Goal: Navigation & Orientation: Find specific page/section

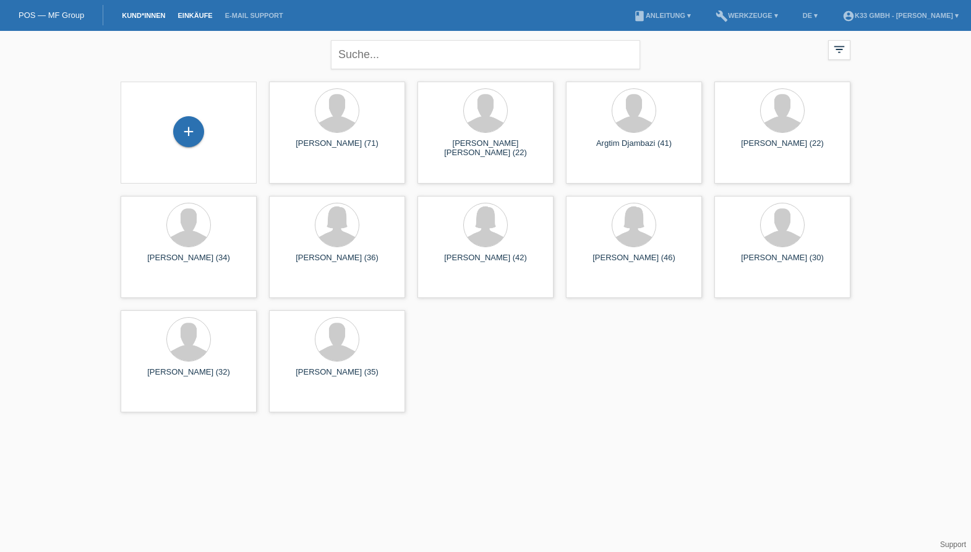
click at [206, 12] on link "Einkäufe" at bounding box center [194, 15] width 47 height 7
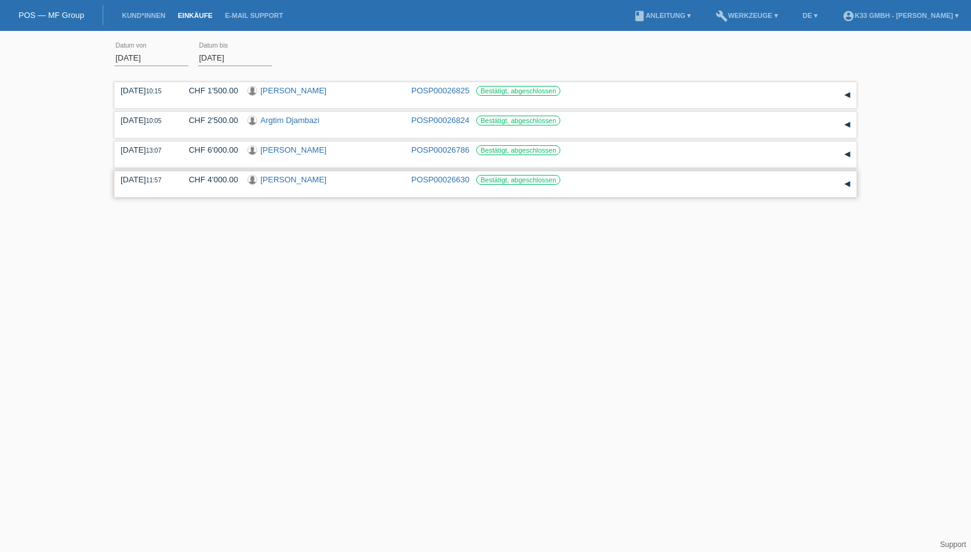
click at [842, 180] on div "▾" at bounding box center [847, 184] width 19 height 19
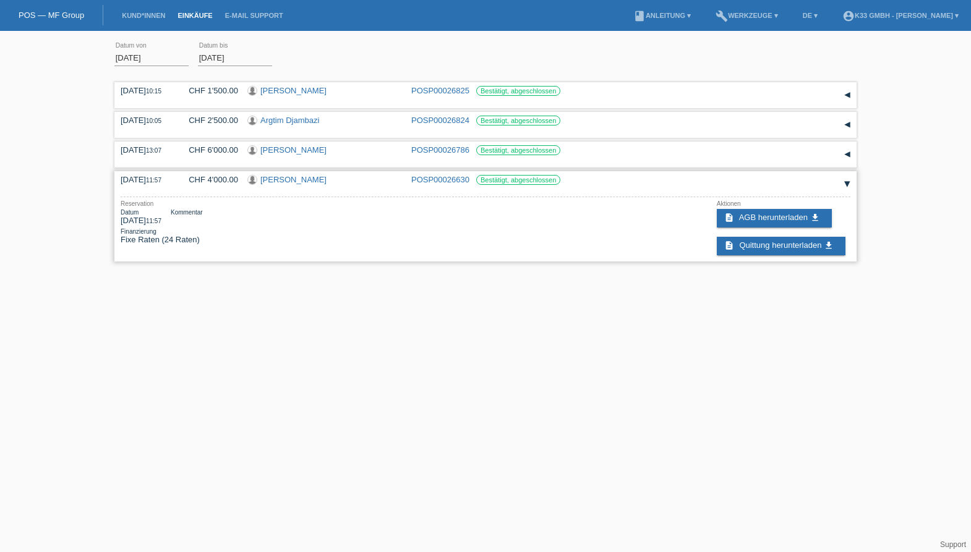
click at [842, 180] on div "▾" at bounding box center [847, 184] width 19 height 19
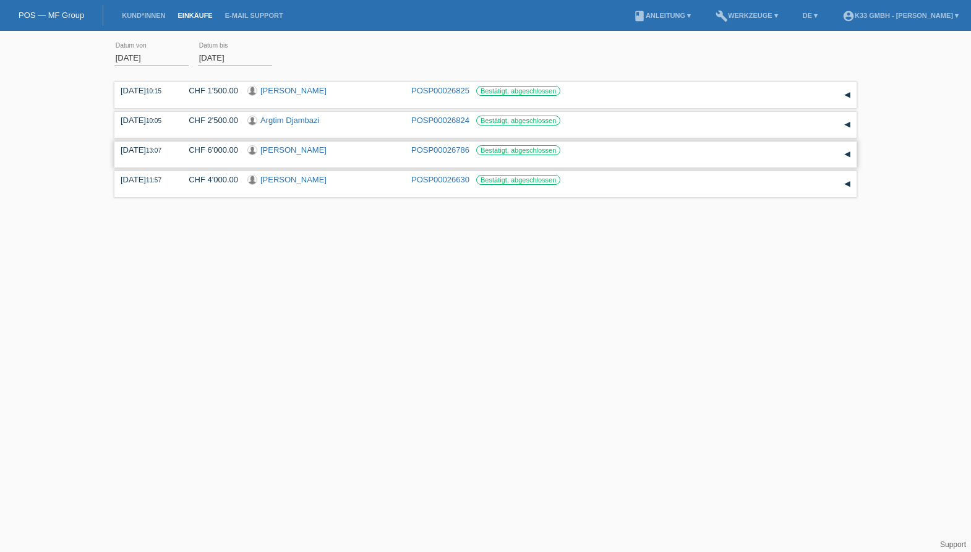
click at [832, 156] on div "29.08.2025 13:07 CHF 6'000.00 Giuliano Stellini POSP00026786 Bestätigt, abgesch…" at bounding box center [486, 154] width 730 height 19
click at [840, 151] on div "▾" at bounding box center [847, 154] width 19 height 19
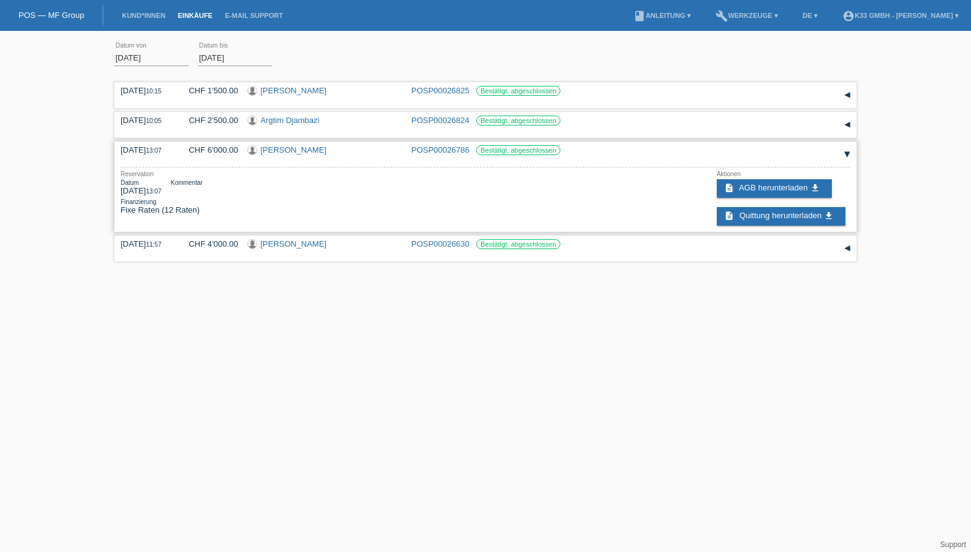
click at [840, 151] on div "▾" at bounding box center [847, 154] width 19 height 19
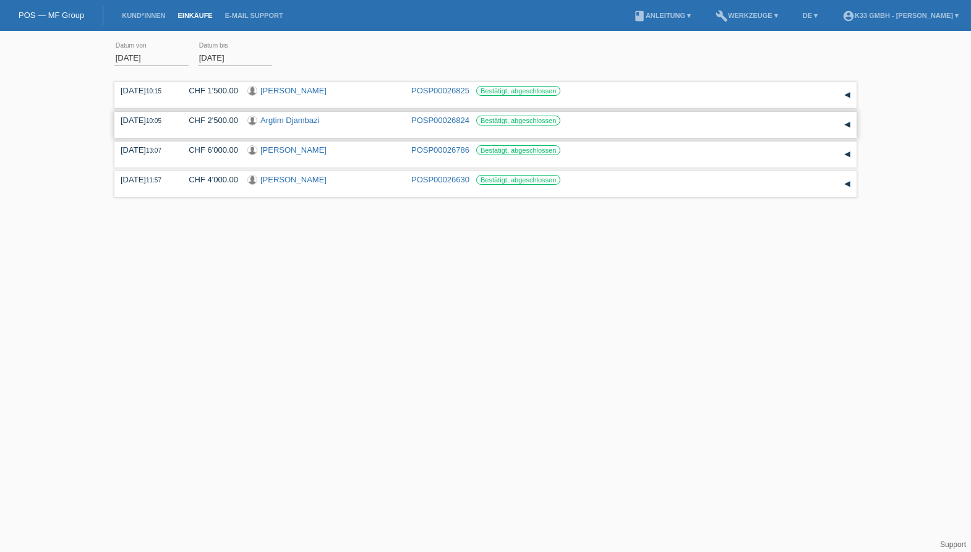
click at [834, 129] on div "30.08.2025 10:05 CHF 2'500.00 Argtim Djambazi POSP00026824 Bestätigt, abgeschlo…" at bounding box center [486, 125] width 730 height 19
click at [832, 116] on div "30.08.2025 10:05 CHF 2'500.00 Argtim Djambazi POSP00026824 Bestätigt, abgeschlo…" at bounding box center [486, 125] width 730 height 19
click at [838, 118] on div "30.08.2025 10:05 CHF 2'500.00 Argtim Djambazi POSP00026824 Bestätigt, abgeschlo…" at bounding box center [486, 125] width 730 height 19
click at [843, 121] on div "▾" at bounding box center [847, 125] width 19 height 19
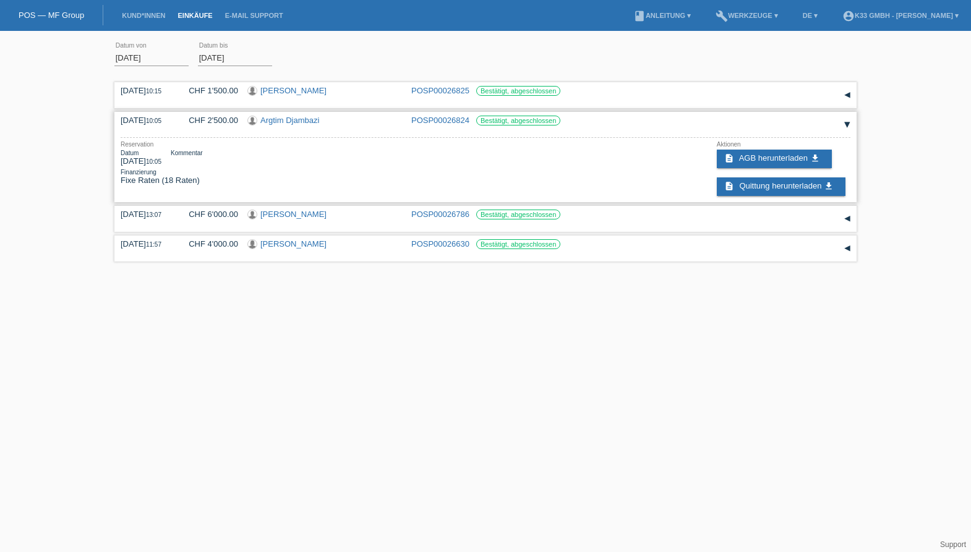
click at [843, 121] on div "▾" at bounding box center [847, 125] width 19 height 19
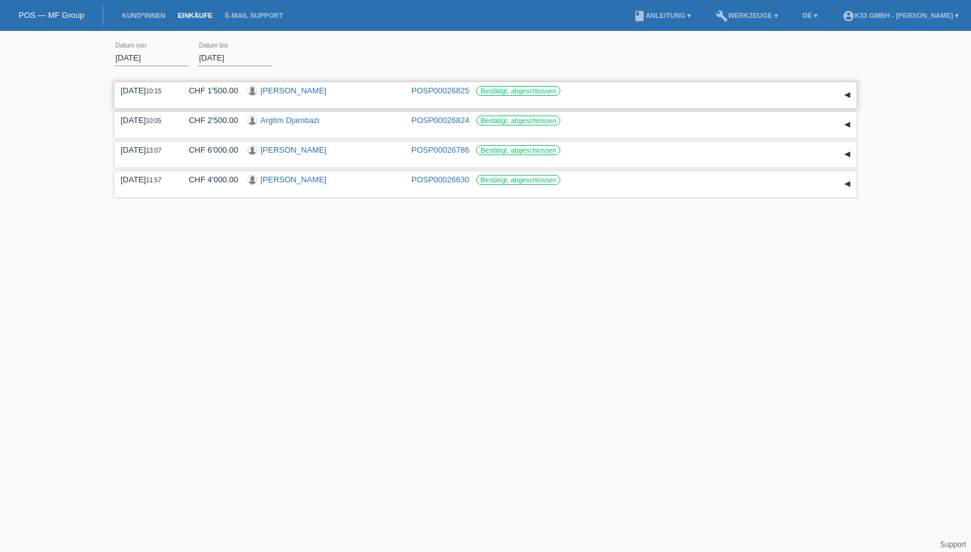
click at [852, 96] on div "▾" at bounding box center [847, 95] width 19 height 19
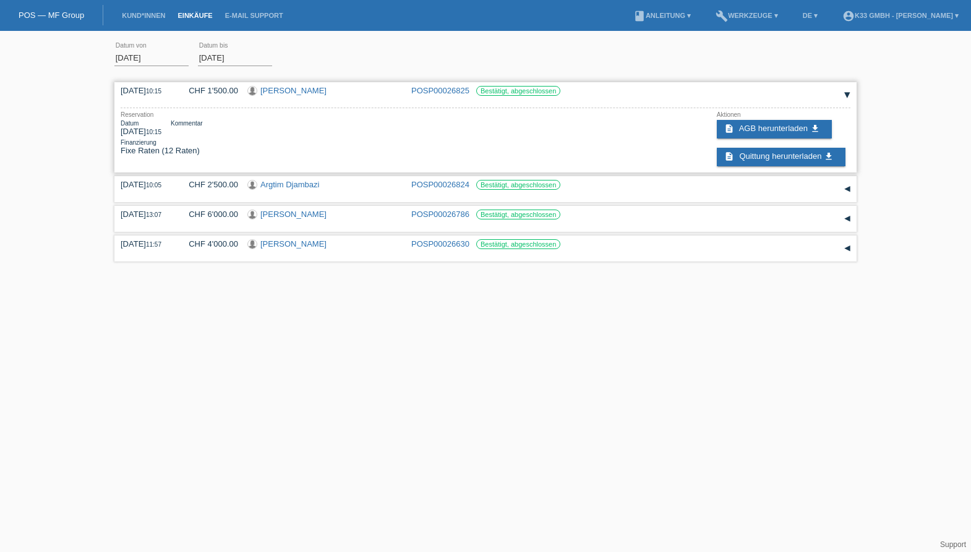
click at [852, 95] on div "▾" at bounding box center [847, 95] width 19 height 19
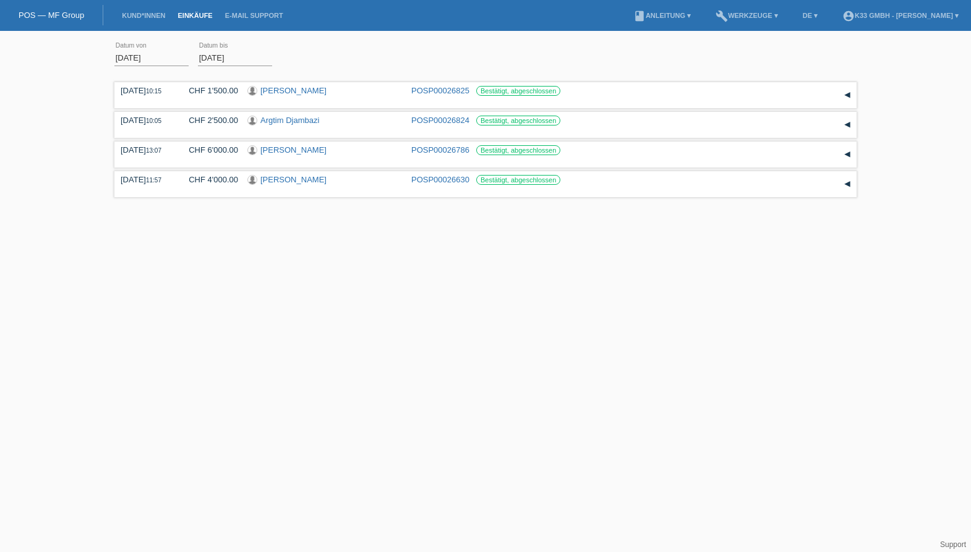
drag, startPoint x: 177, startPoint y: 80, endPoint x: 376, endPoint y: 200, distance: 231.9
click at [376, 200] on div "30.08.2025 10:15 CHF 1'500.00 Kristina Lutz POSP00026825 Reservation" at bounding box center [485, 140] width 742 height 122
click at [197, 8] on li "Einkäufe" at bounding box center [194, 16] width 47 height 32
click at [197, 12] on link "Einkäufe" at bounding box center [194, 15] width 47 height 7
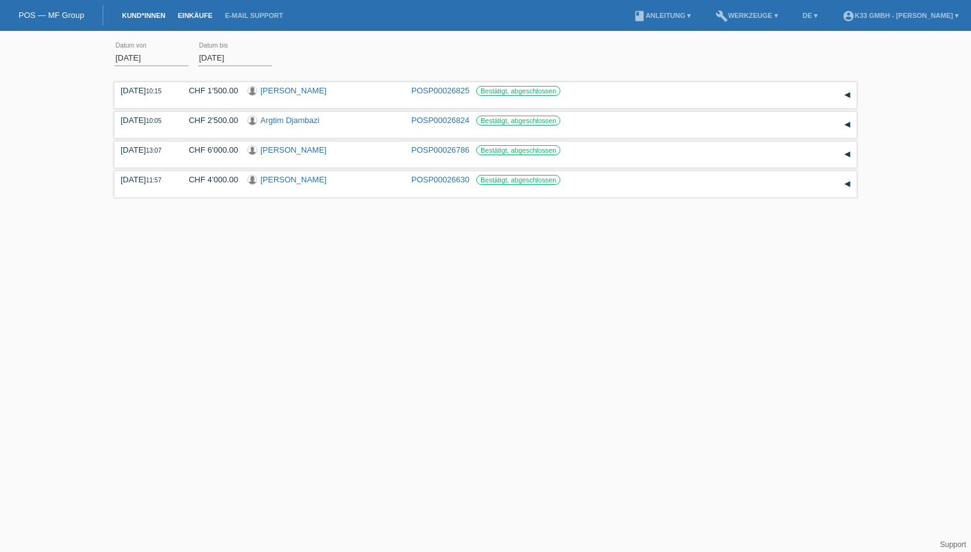
click at [148, 12] on link "Kund*innen" at bounding box center [144, 15] width 56 height 7
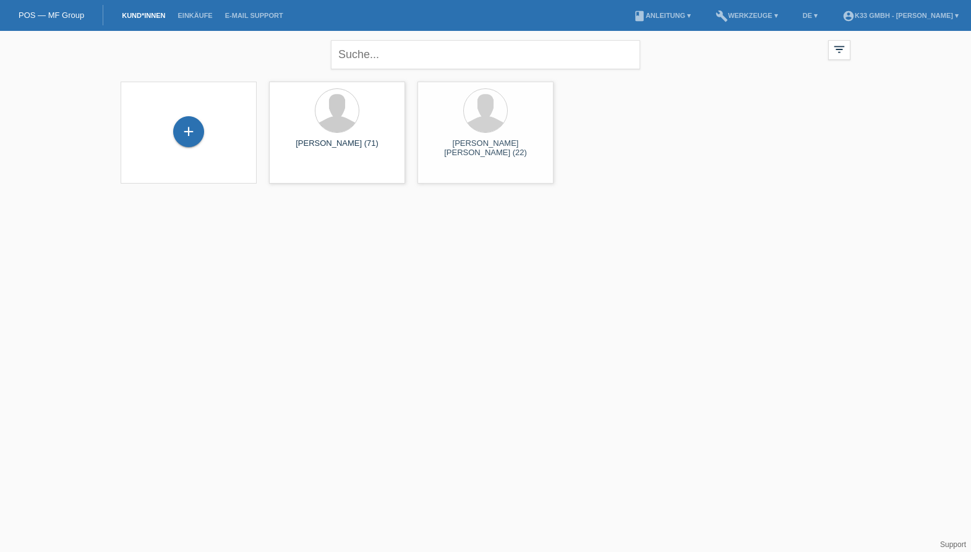
click at [70, 16] on link "POS — MF Group" at bounding box center [52, 15] width 66 height 9
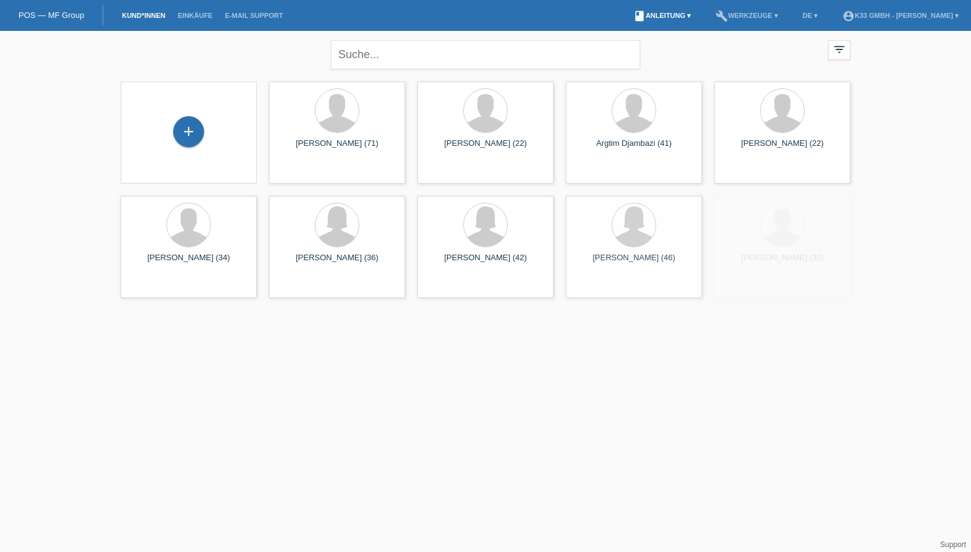
click at [663, 14] on link "book Anleitung ▾" at bounding box center [662, 15] width 70 height 7
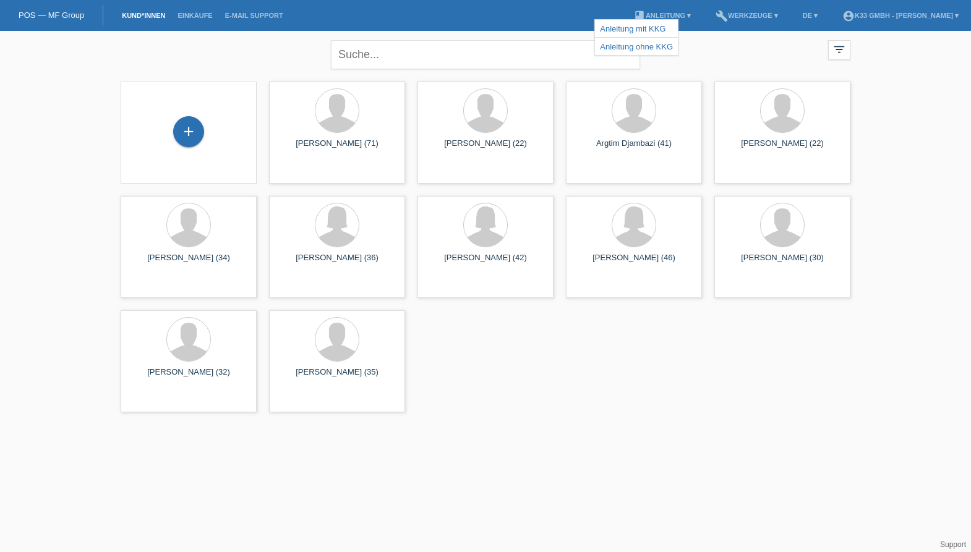
click at [699, 41] on div "close filter_list view_module Alle Kund*innen anzeigen star Markierte [PERSON_N…" at bounding box center [485, 53] width 742 height 45
click at [735, 15] on link "build Werkzeuge ▾" at bounding box center [746, 15] width 75 height 7
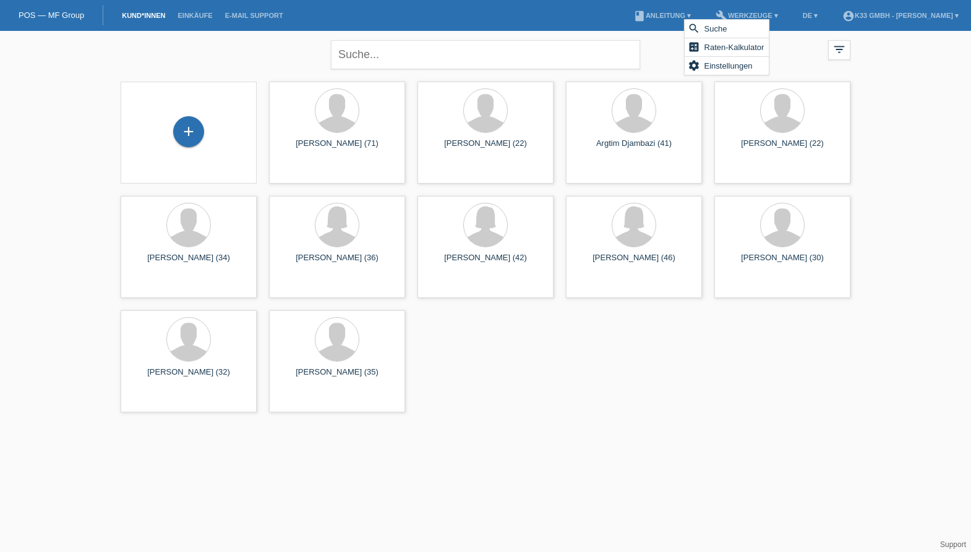
click at [788, 56] on div "close filter_list view_module Alle Kund*innen anzeigen star Markierte Kund*inne…" at bounding box center [485, 53] width 742 height 45
click at [906, 12] on link "account_circle K33 GmbH - Giuliano Stellini ▾" at bounding box center [900, 15] width 129 height 7
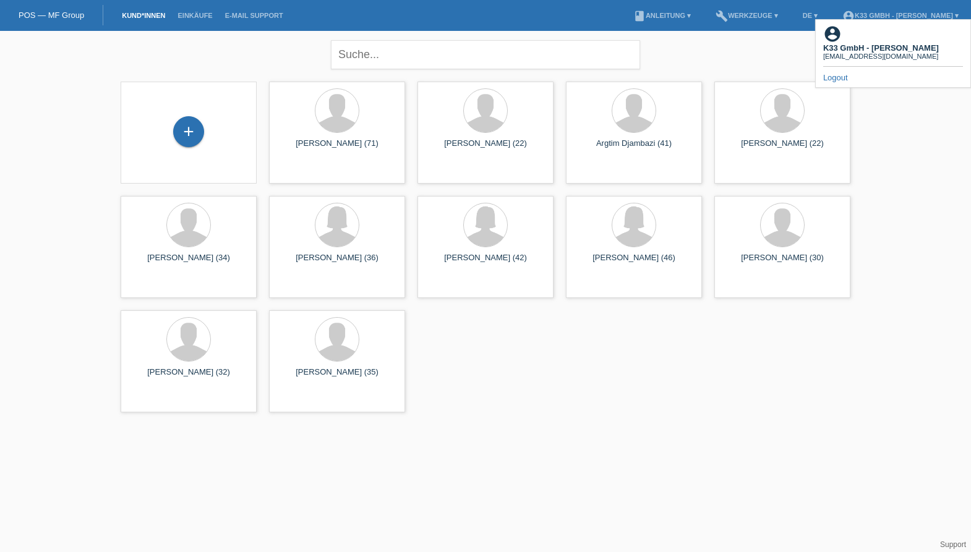
click at [893, 119] on div "close filter_list view_module Alle Kund*innen anzeigen star Markierte Kund*inne…" at bounding box center [485, 225] width 971 height 388
click at [732, 20] on li "build Werkzeuge ▾" at bounding box center [746, 16] width 75 height 32
click at [728, 53] on div "close filter_list view_module Alle Kund*innen anzeigen star Markierte Kund*inne…" at bounding box center [485, 53] width 742 height 45
click at [634, 14] on link "book Anleitung ▾" at bounding box center [662, 15] width 70 height 7
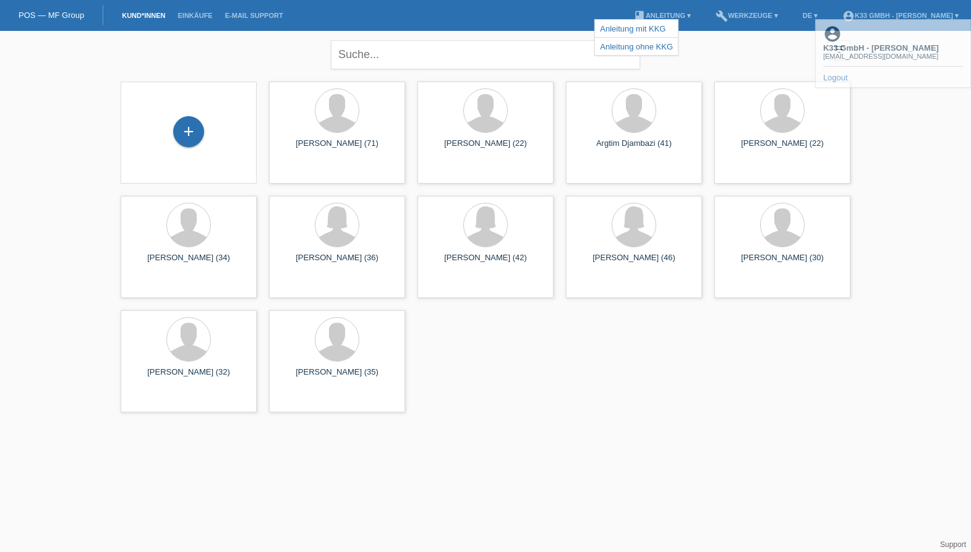
click at [376, 29] on nav "POS — MF Group Kund*innen Einkäufe E-Mail Support menu account_circle K33 GmbH …" at bounding box center [485, 15] width 971 height 31
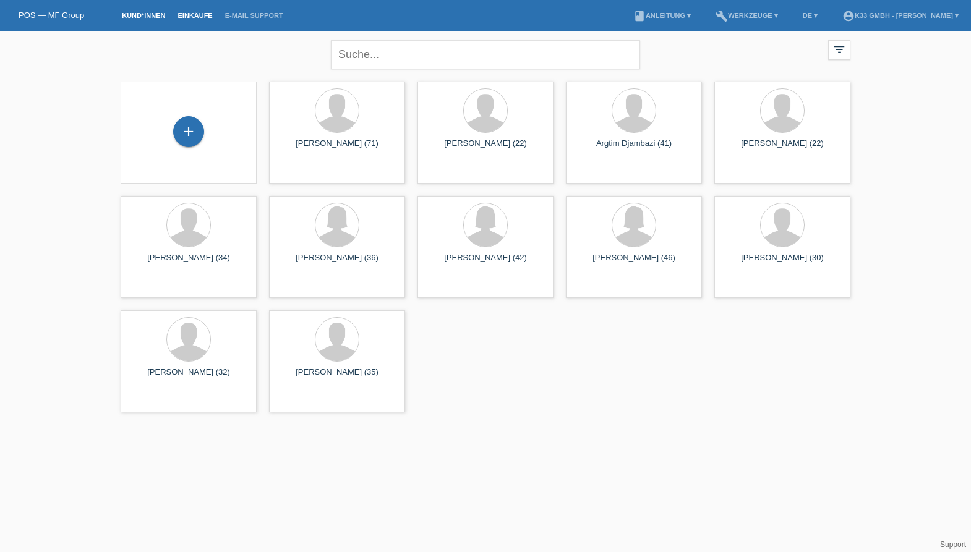
click at [197, 16] on link "Einkäufe" at bounding box center [194, 15] width 47 height 7
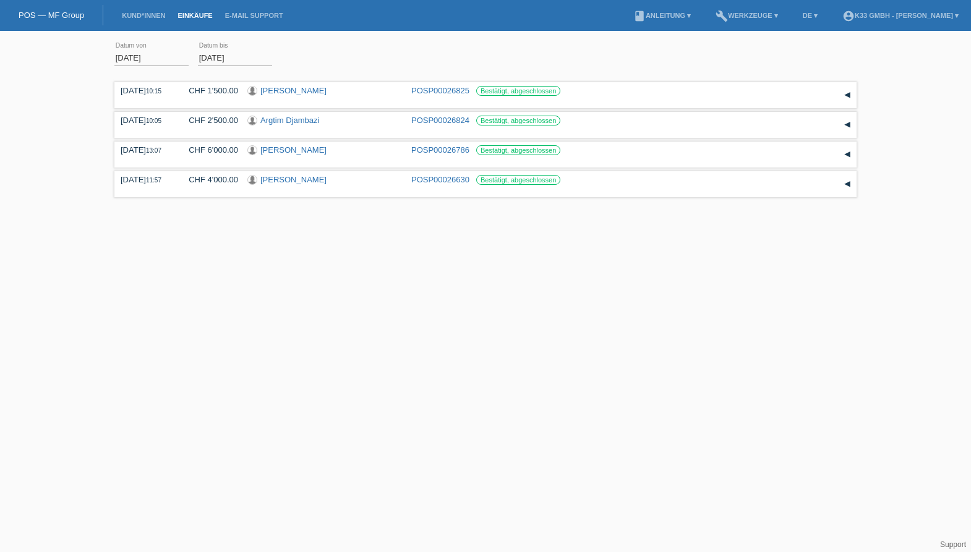
click at [71, 13] on link "POS — MF Group" at bounding box center [52, 15] width 66 height 9
